Goal: Task Accomplishment & Management: Manage account settings

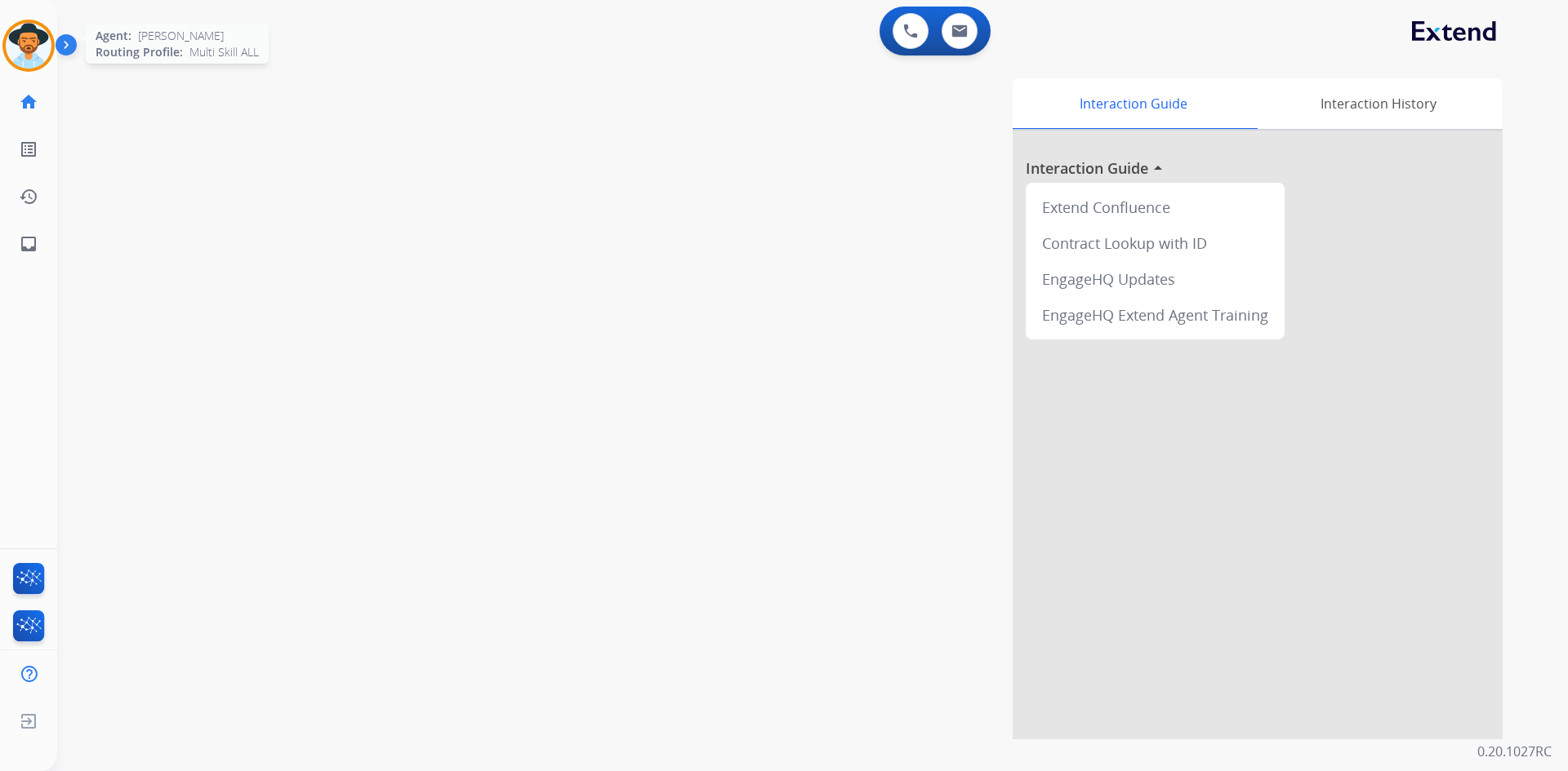
click at [31, 49] on img at bounding box center [29, 45] width 46 height 46
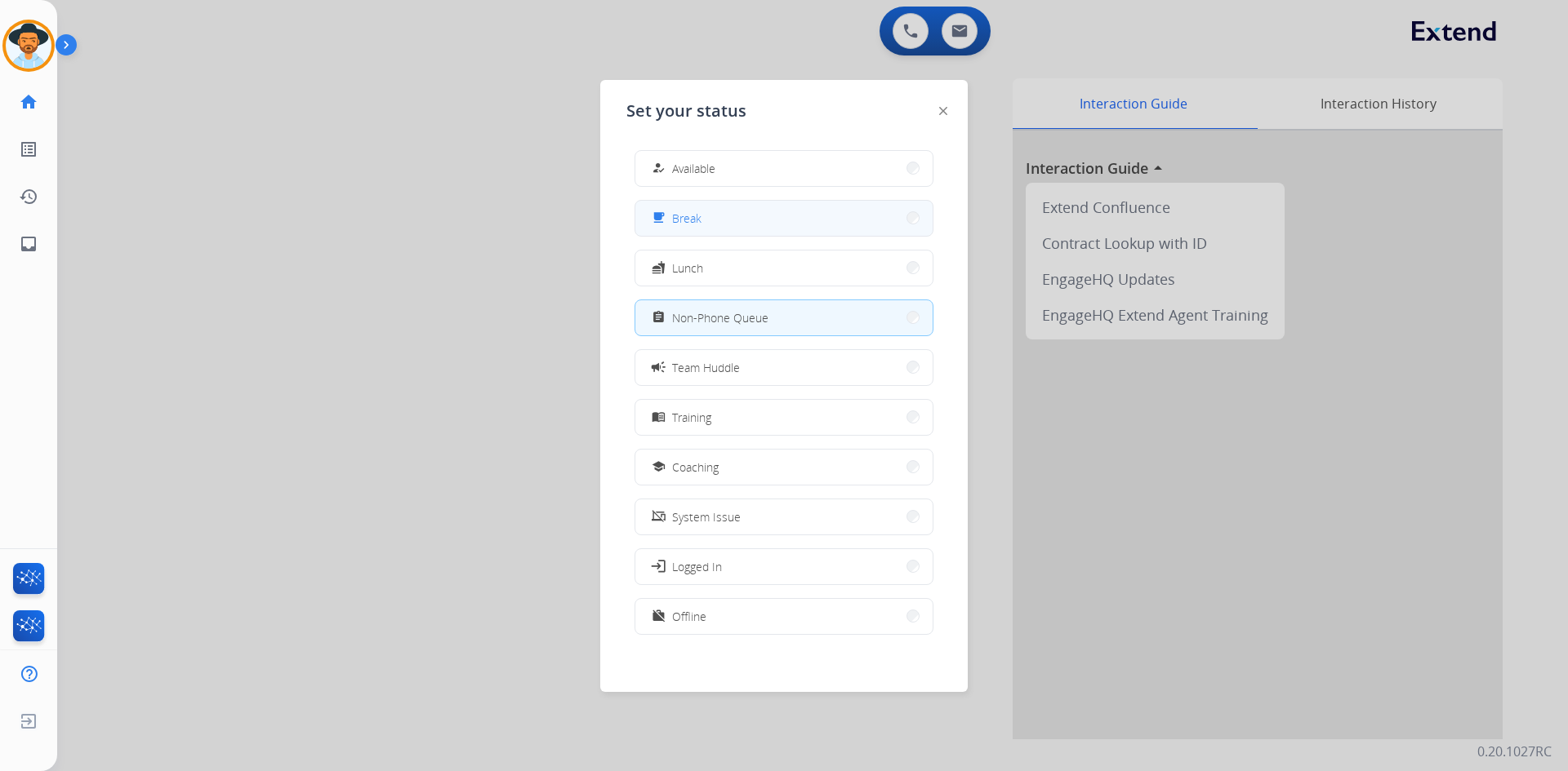
click at [781, 228] on button "free_breakfast Break" at bounding box center [784, 218] width 297 height 35
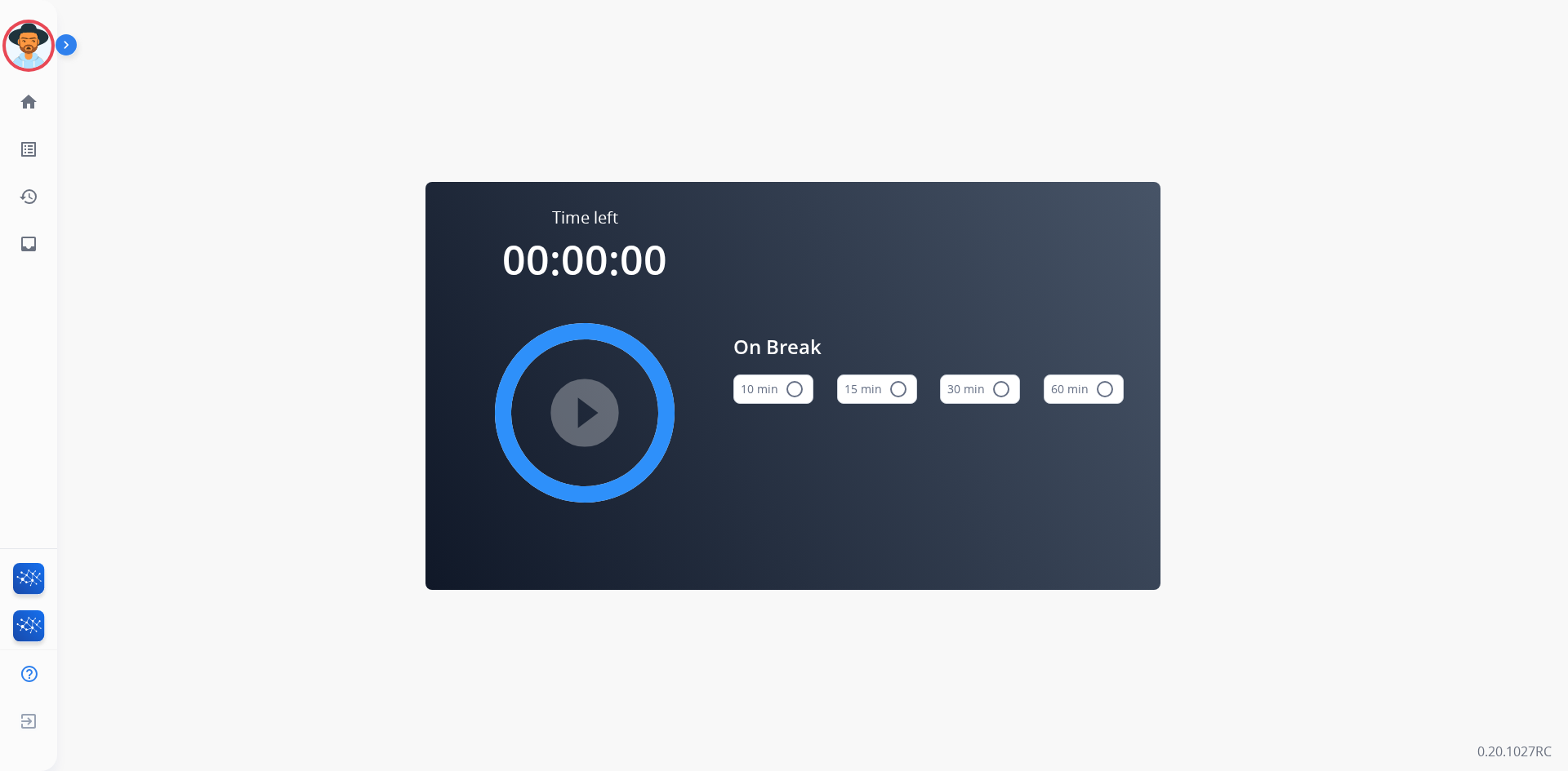
click at [890, 396] on mat-icon "radio_button_unchecked" at bounding box center [898, 389] width 20 height 20
click at [594, 406] on mat-icon "play_circle_filled" at bounding box center [585, 413] width 20 height 20
click at [27, 53] on img at bounding box center [29, 45] width 46 height 46
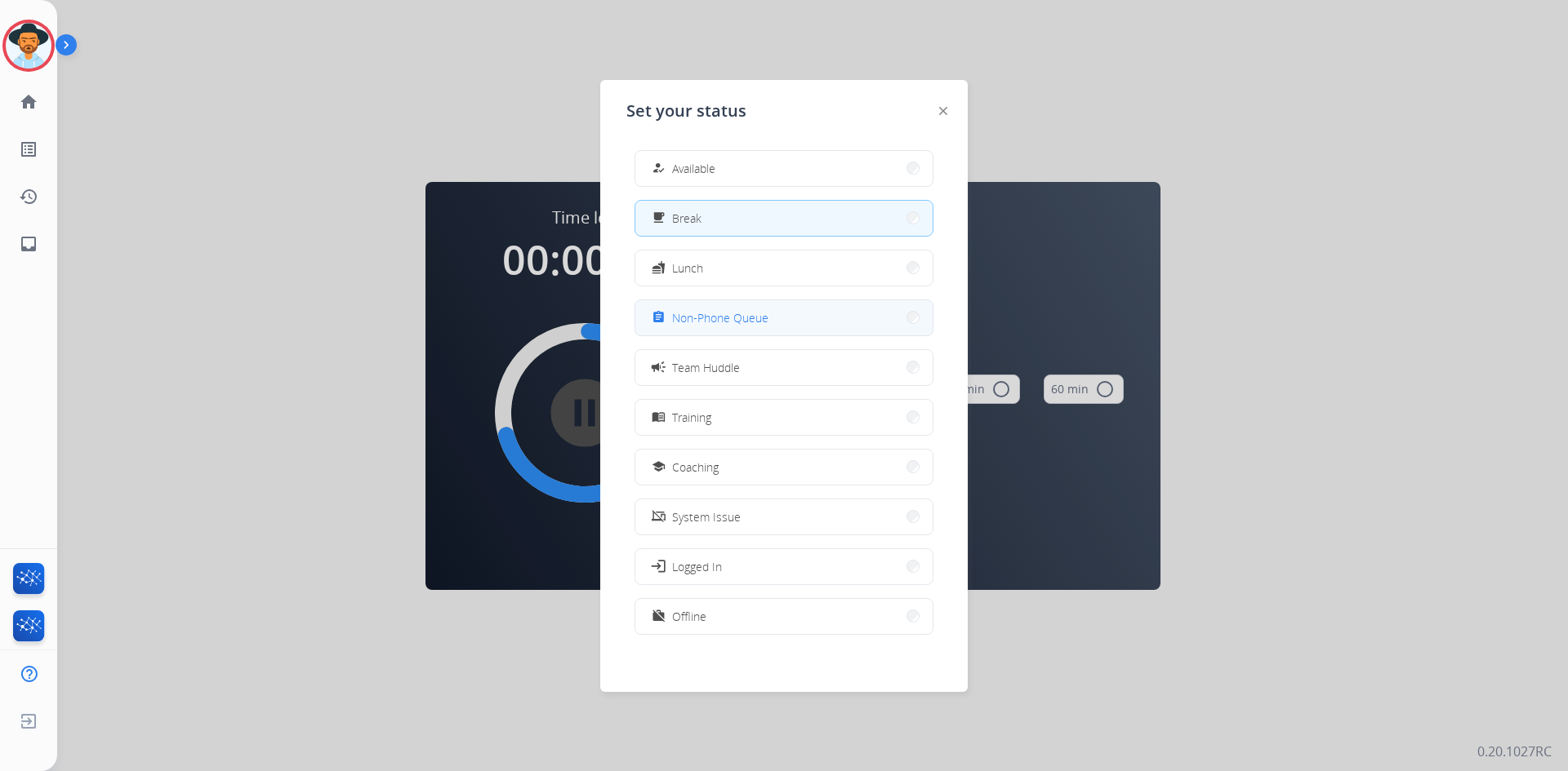
click at [795, 307] on button "assignment Non-Phone Queue" at bounding box center [784, 318] width 297 height 35
